Goal: Communication & Community: Ask a question

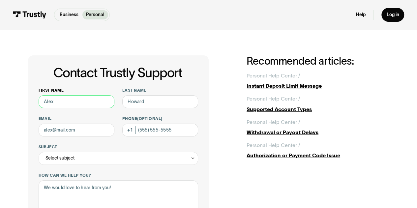
drag, startPoint x: 0, startPoint y: 0, endPoint x: 82, endPoint y: 99, distance: 128.8
click at [82, 99] on input "First name" at bounding box center [77, 101] width 76 height 13
type input "Dominic"
type input "Bologna"
type input "dvbologna@hotmail.com"
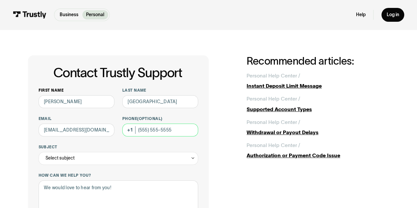
type input "(586) 524-8845"
click at [86, 159] on div "Select subject" at bounding box center [119, 158] width 160 height 13
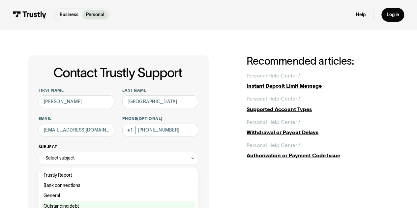
click at [73, 205] on div "Contact Trustly Support" at bounding box center [118, 206] width 155 height 10
type input "**********"
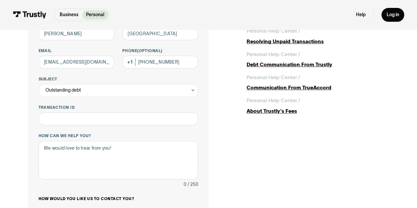
scroll to position [82, 0]
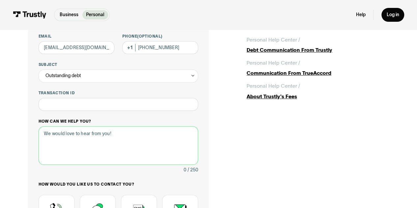
click at [84, 137] on textarea "How can we help you?" at bounding box center [119, 145] width 160 height 39
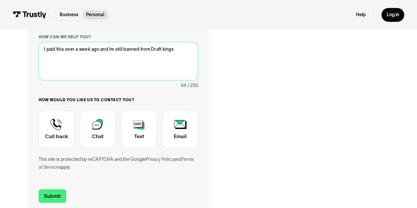
scroll to position [169, 0]
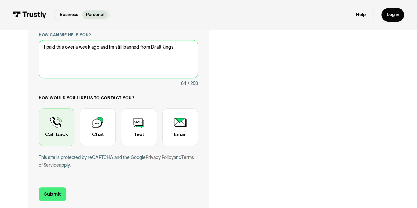
type textarea "I paid this over a week ago and Im still banned from Draft kings"
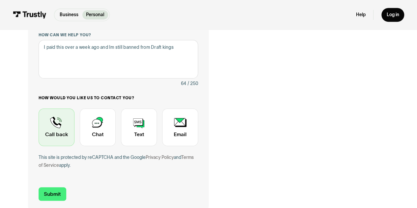
click at [61, 128] on div "Contact Trustly Support" at bounding box center [57, 128] width 36 height 38
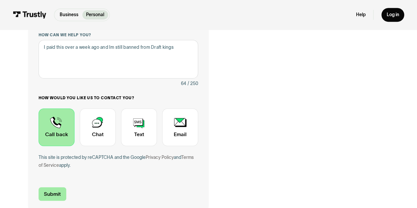
click at [50, 192] on input "Submit" at bounding box center [53, 194] width 28 height 14
type input "+15865248845"
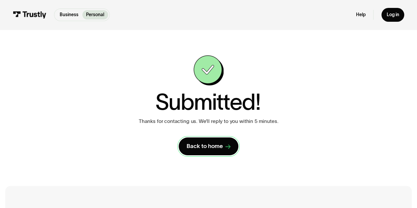
click at [220, 155] on link "Back to home" at bounding box center [208, 147] width 59 height 18
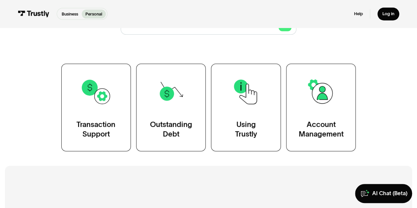
scroll to position [102, 0]
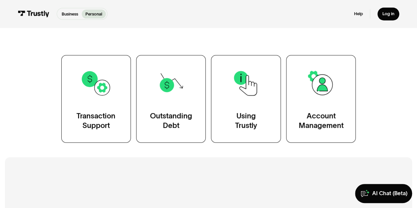
click at [417, 62] on html "Business Personal Business Personal Help Log in Business Personal Help Log in P…" at bounding box center [208, 2] width 417 height 208
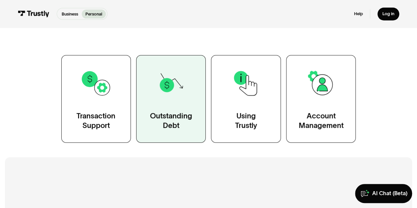
click at [191, 93] on link "Outstanding Debt" at bounding box center [171, 99] width 70 height 88
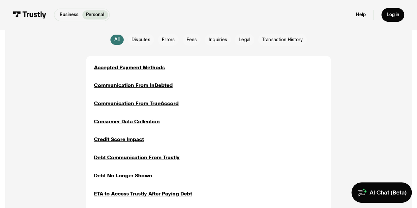
scroll to position [150, 0]
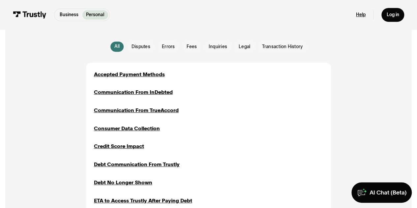
click at [361, 12] on link "Help" at bounding box center [361, 15] width 10 height 6
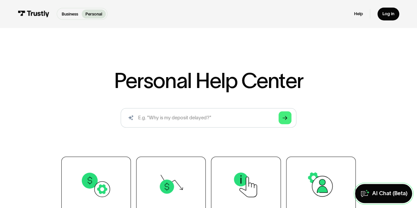
click at [387, 194] on div "AI Chat (Beta)" at bounding box center [389, 193] width 35 height 7
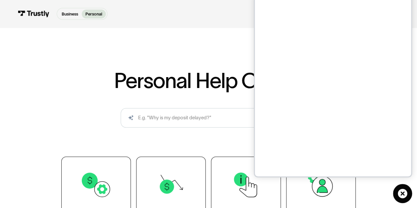
click at [157, 135] on div "Personal Help Center AI-powered search ( 1 / 4 ) Type your question and our sma…" at bounding box center [208, 157] width 351 height 174
click at [405, 197] on icon at bounding box center [402, 193] width 9 height 9
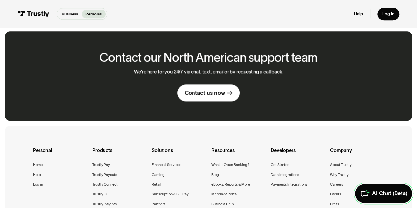
scroll to position [397, 0]
